Goal: Transaction & Acquisition: Book appointment/travel/reservation

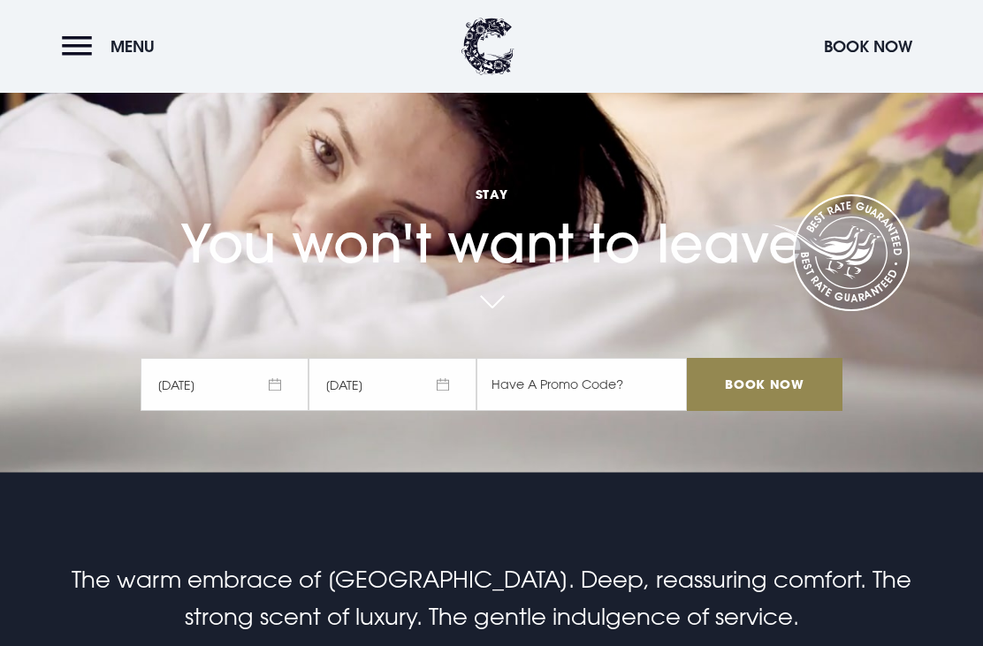
click at [422, 411] on span "05/10/2025" at bounding box center [392, 384] width 168 height 53
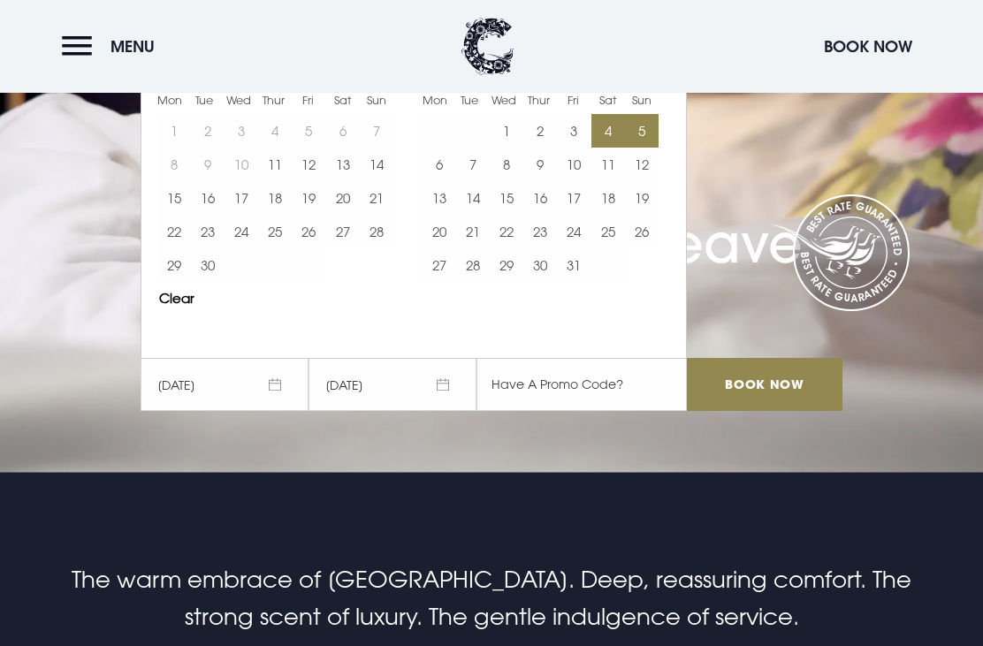
click at [504, 181] on button "8" at bounding box center [507, 165] width 34 height 34
